Goal: Information Seeking & Learning: Learn about a topic

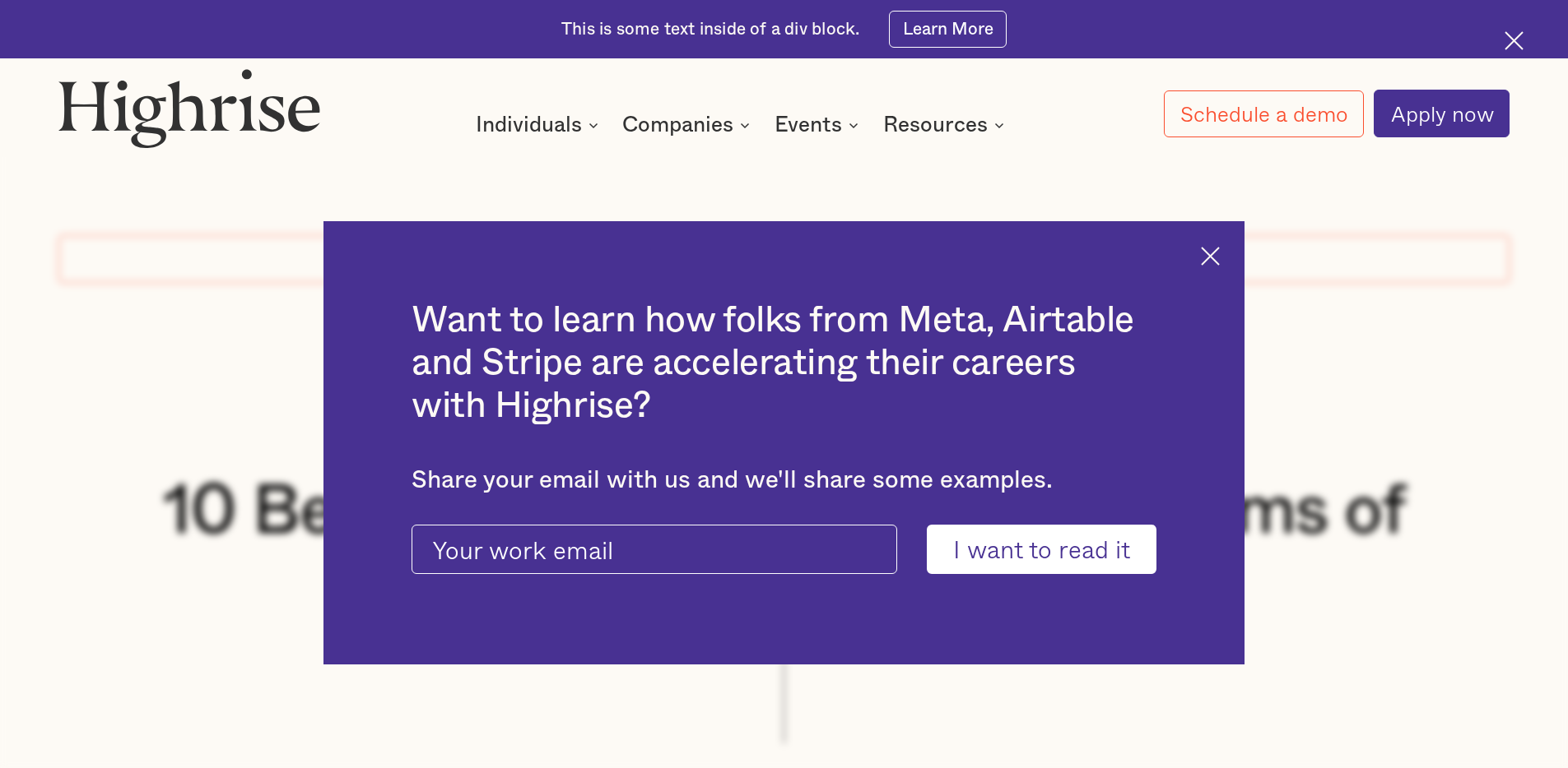
scroll to position [5807, 0]
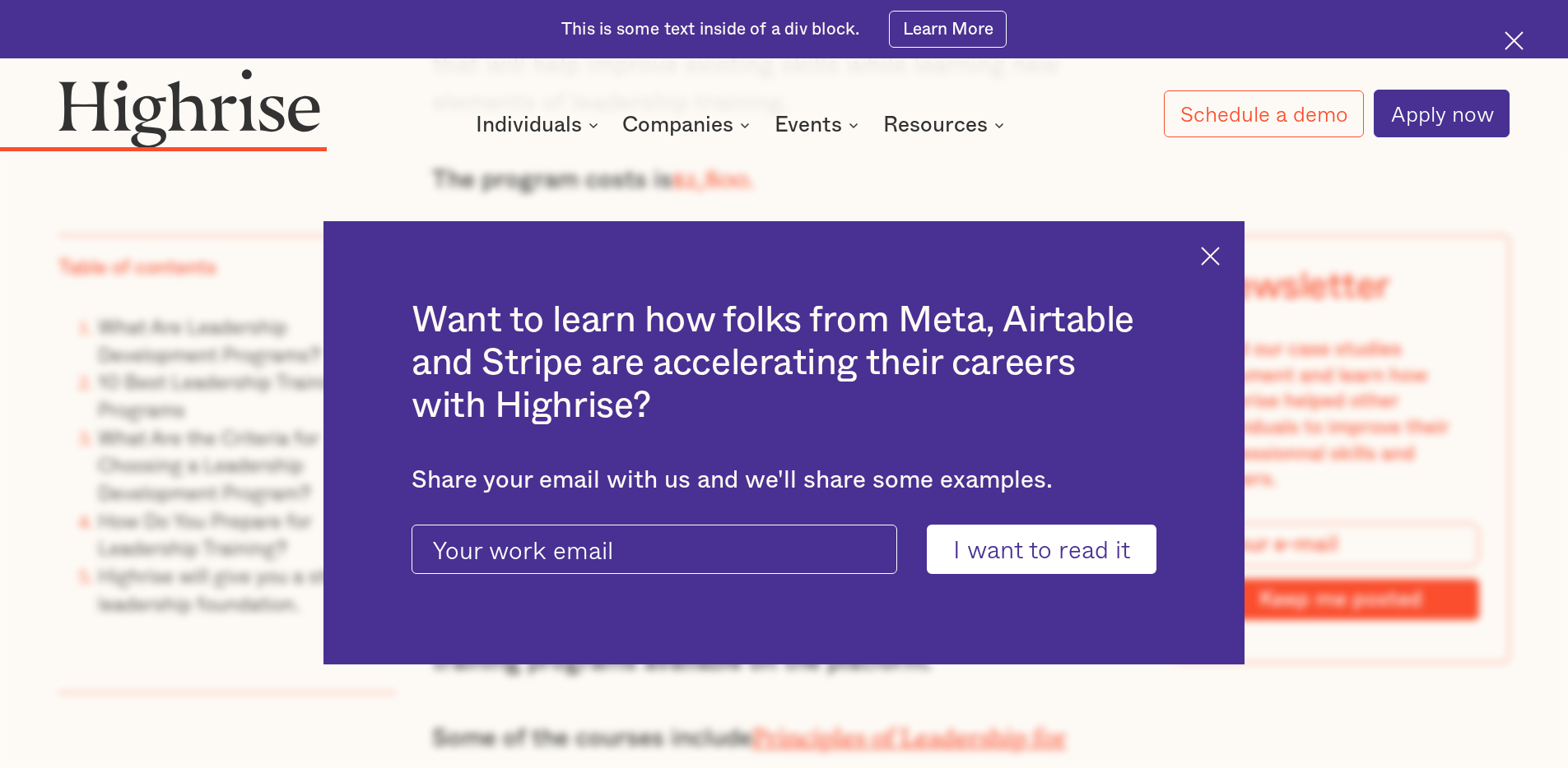
click at [1210, 259] on img at bounding box center [1210, 257] width 19 height 19
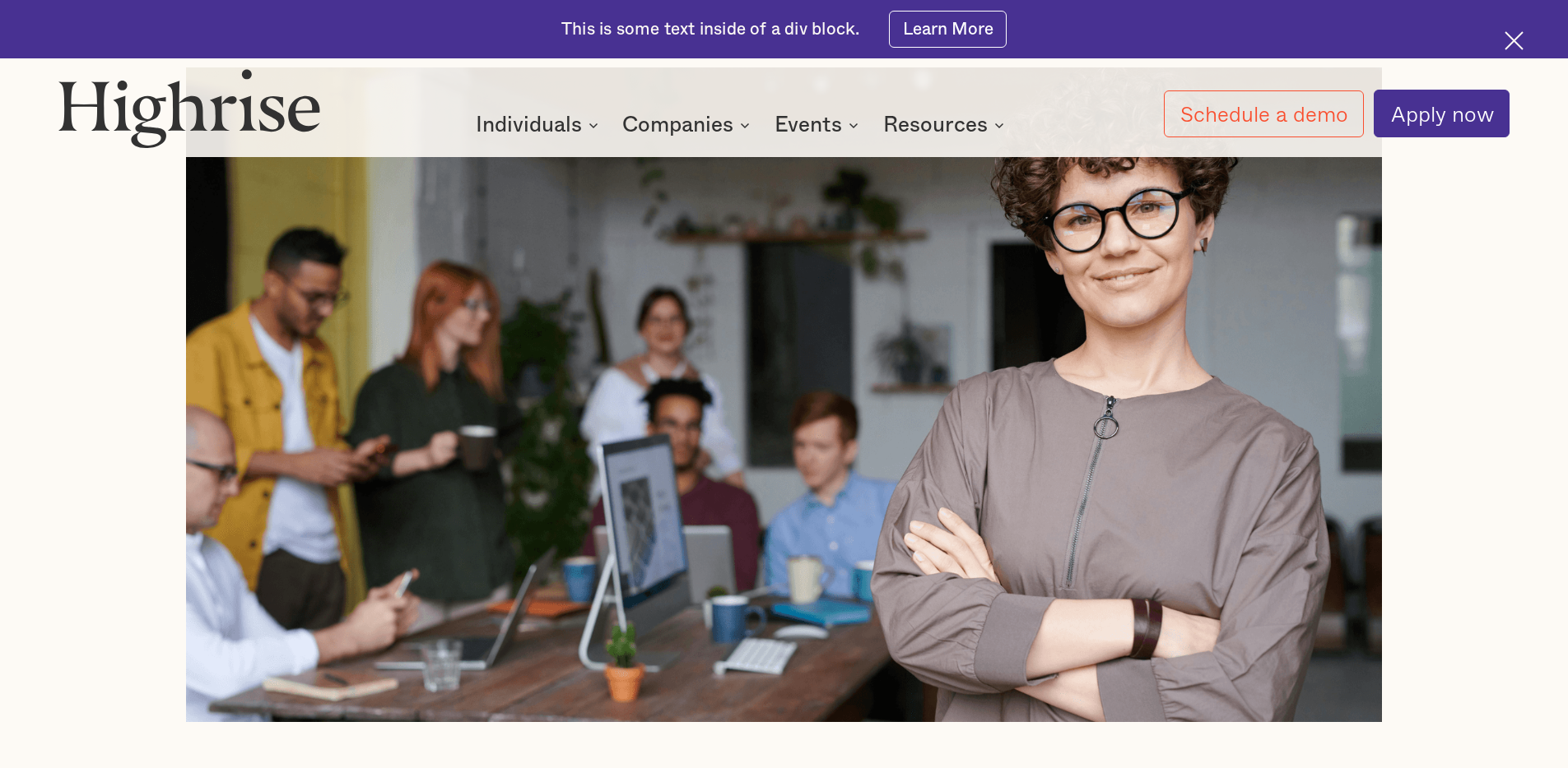
scroll to position [0, 0]
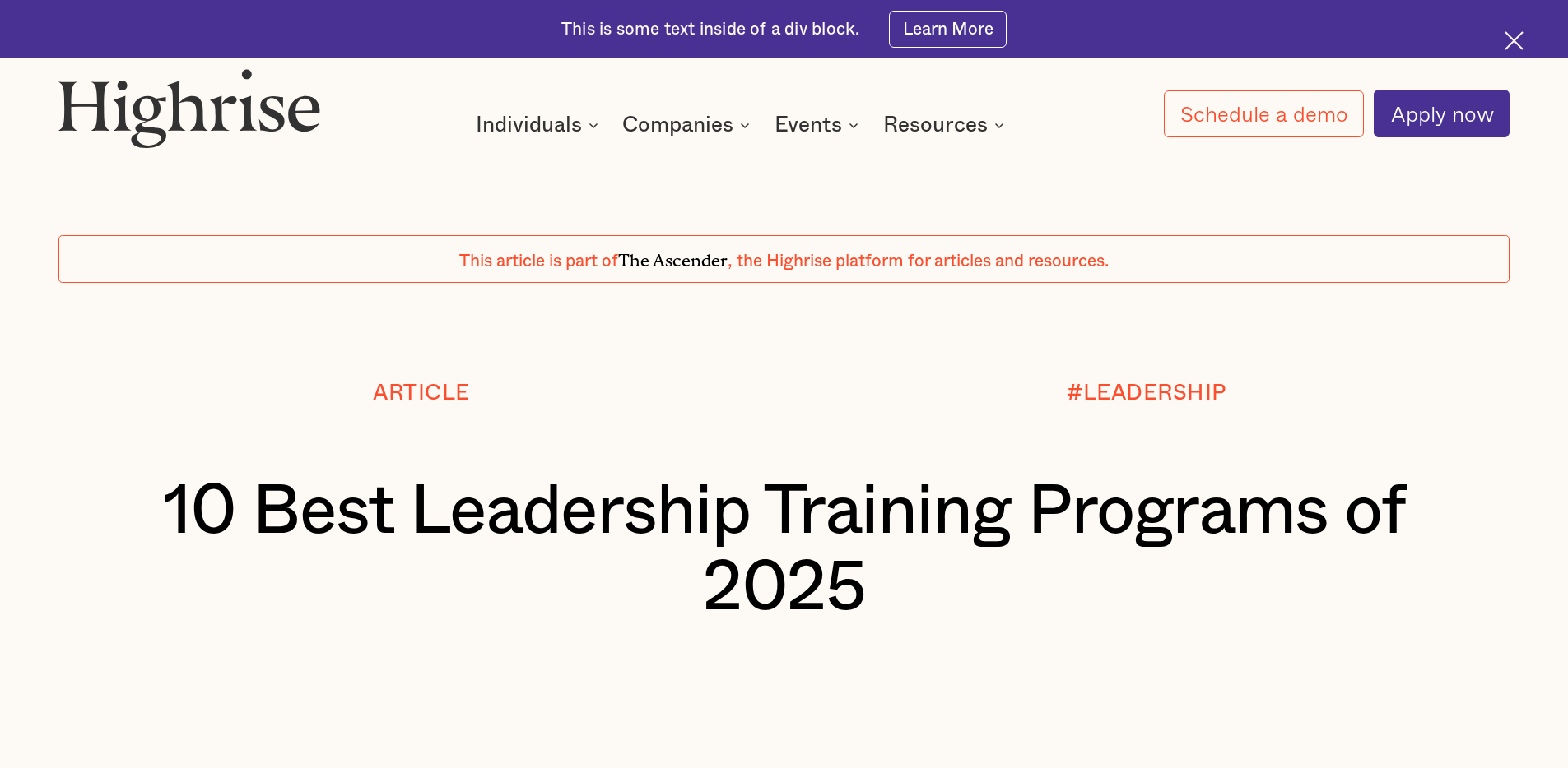
click at [612, 520] on h1 "10 Best Leadership Training Programs of 2025" at bounding box center [785, 550] width 1330 height 154
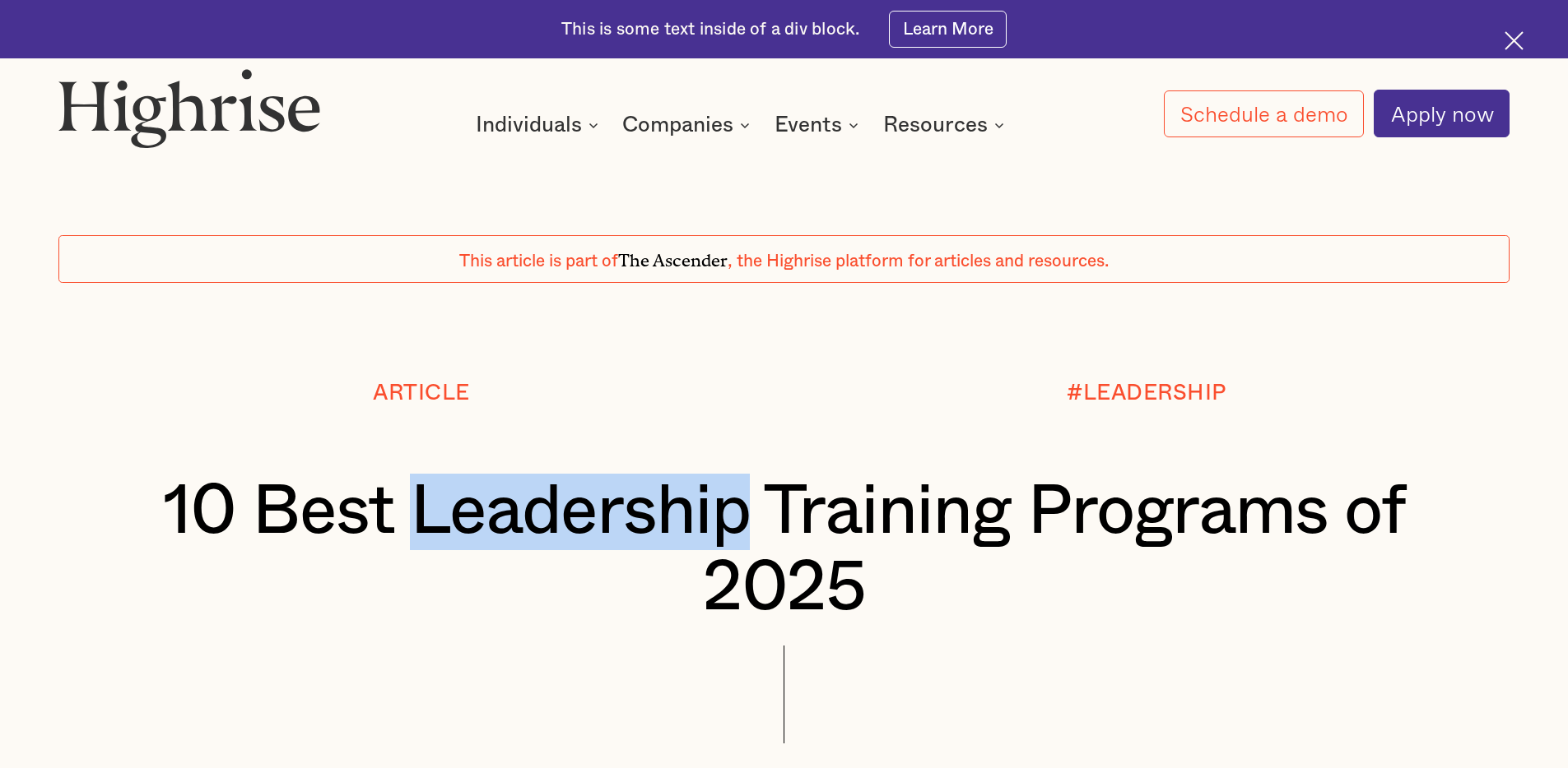
click at [612, 520] on h1 "10 Best Leadership Training Programs of 2025" at bounding box center [785, 550] width 1330 height 154
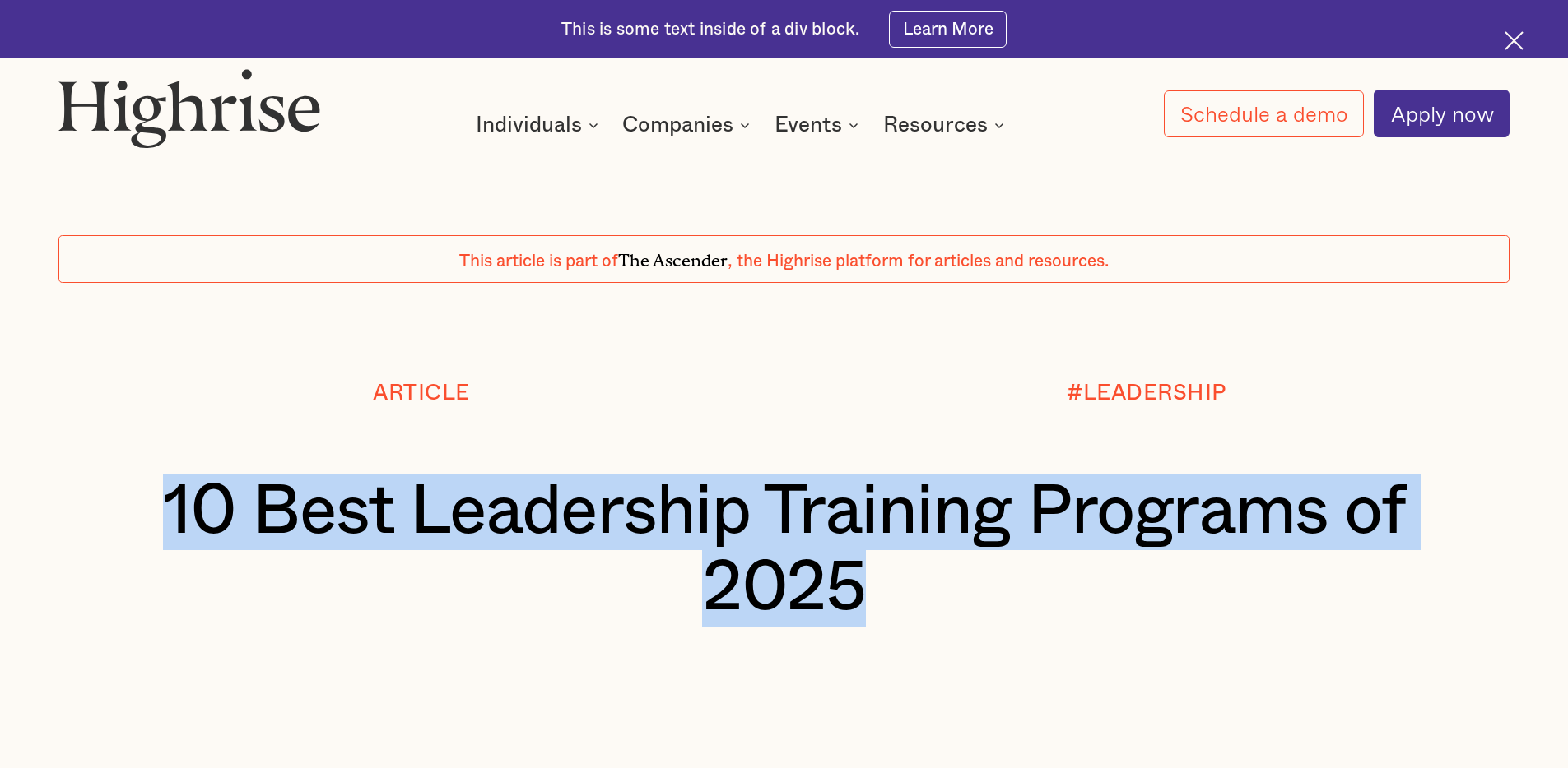
click at [612, 520] on h1 "10 Best Leadership Training Programs of 2025" at bounding box center [785, 550] width 1330 height 154
copy h1 "10 Best Leadership Training Programs of 2025"
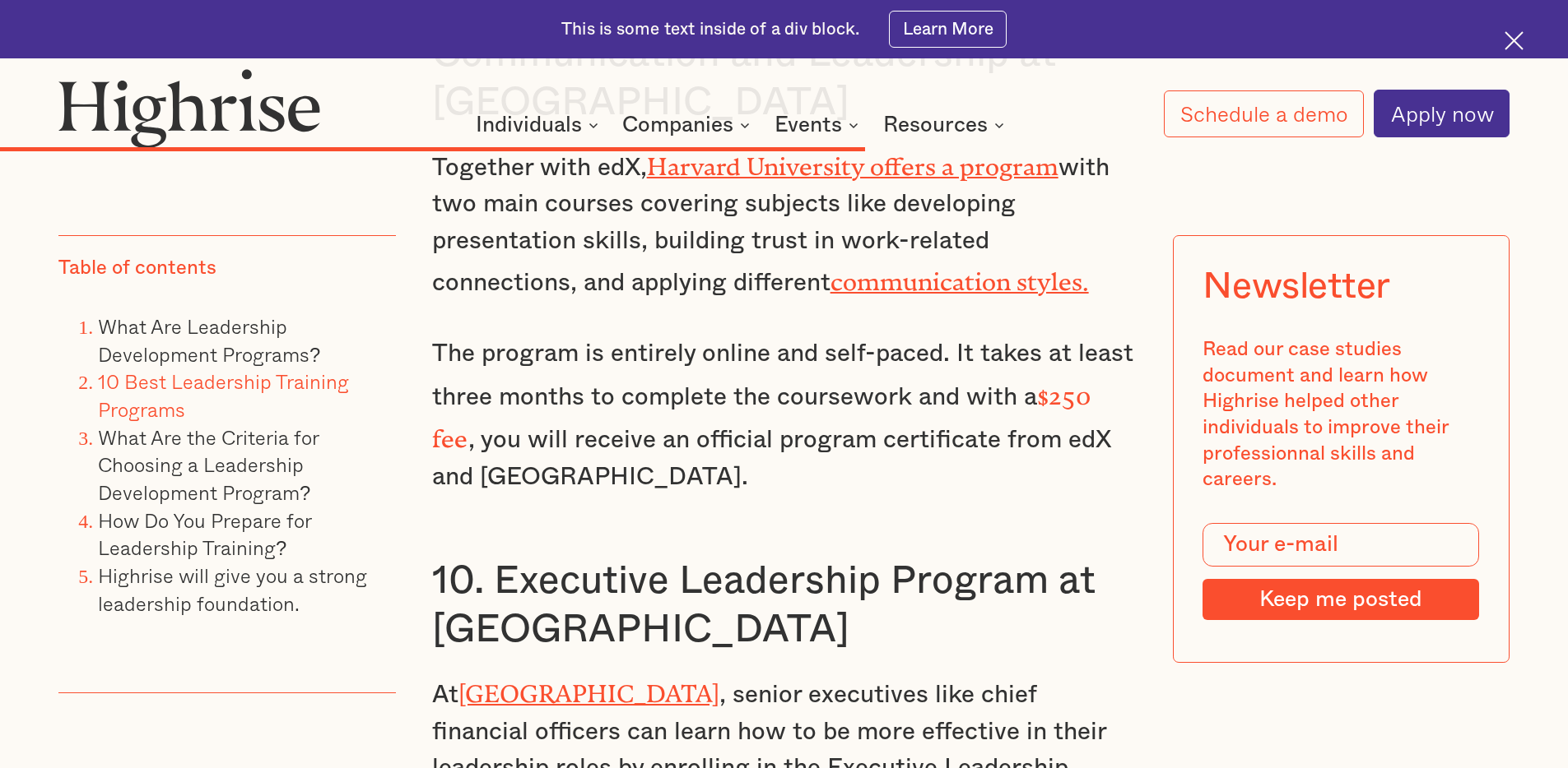
scroll to position [12657, 0]
